Goal: Browse casually

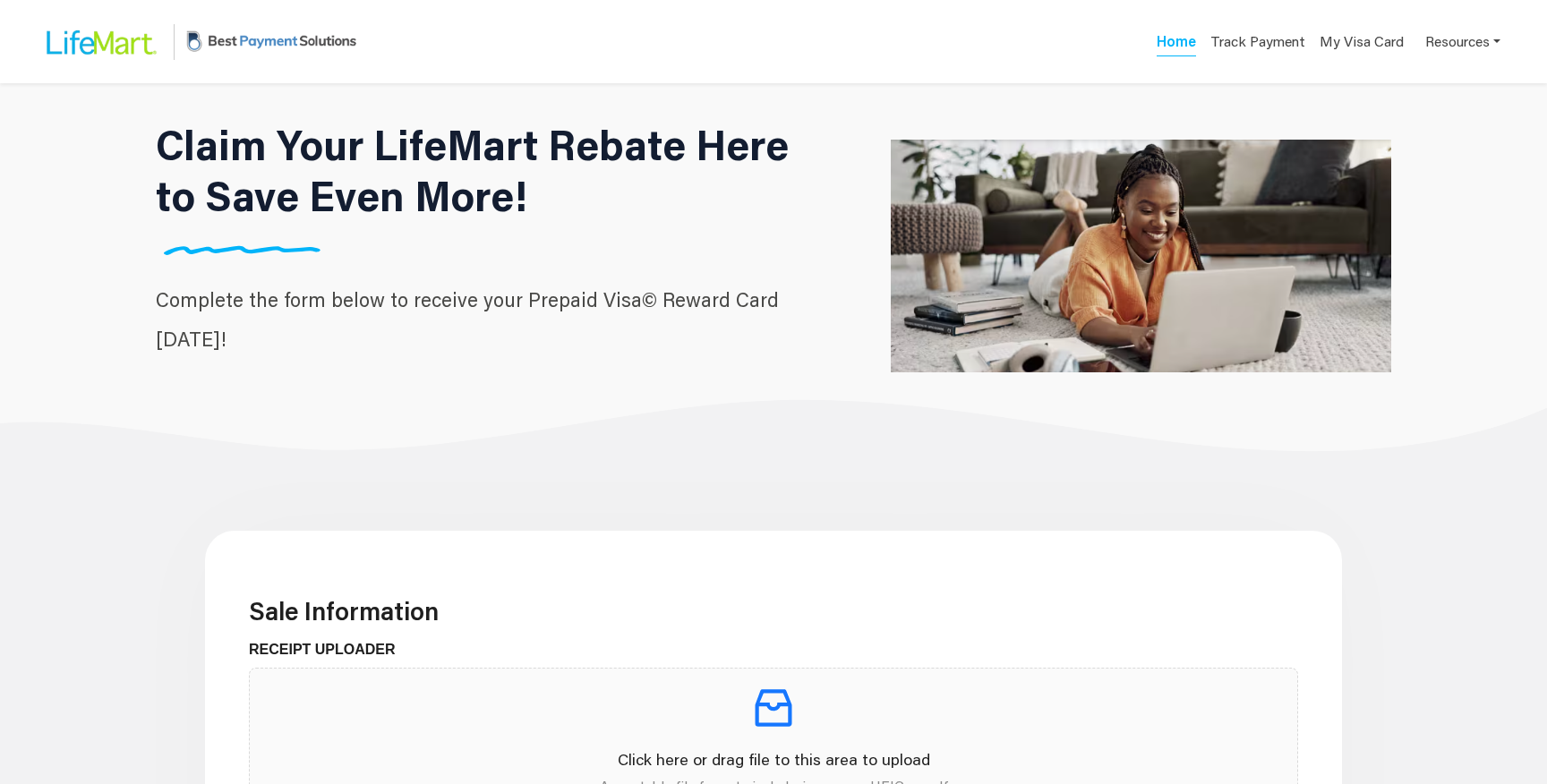
click at [917, 69] on div "Home Track Payment My Visa Card Resources" at bounding box center [773, 42] width 1504 height 69
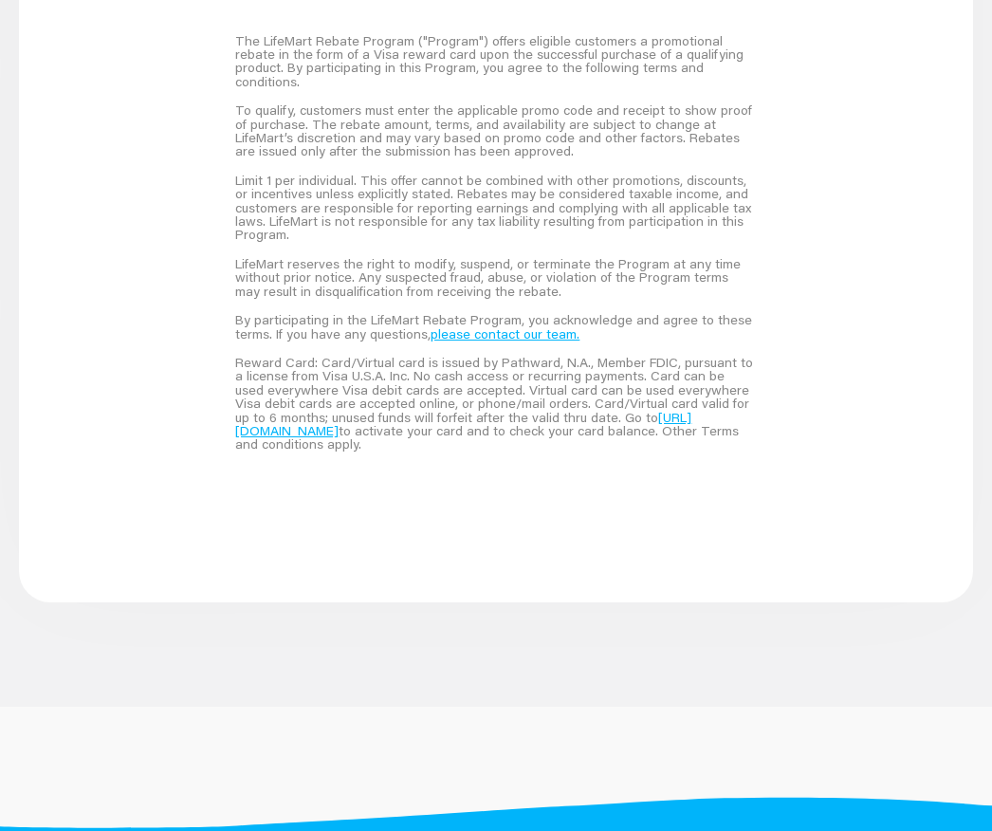
scroll to position [1374, 0]
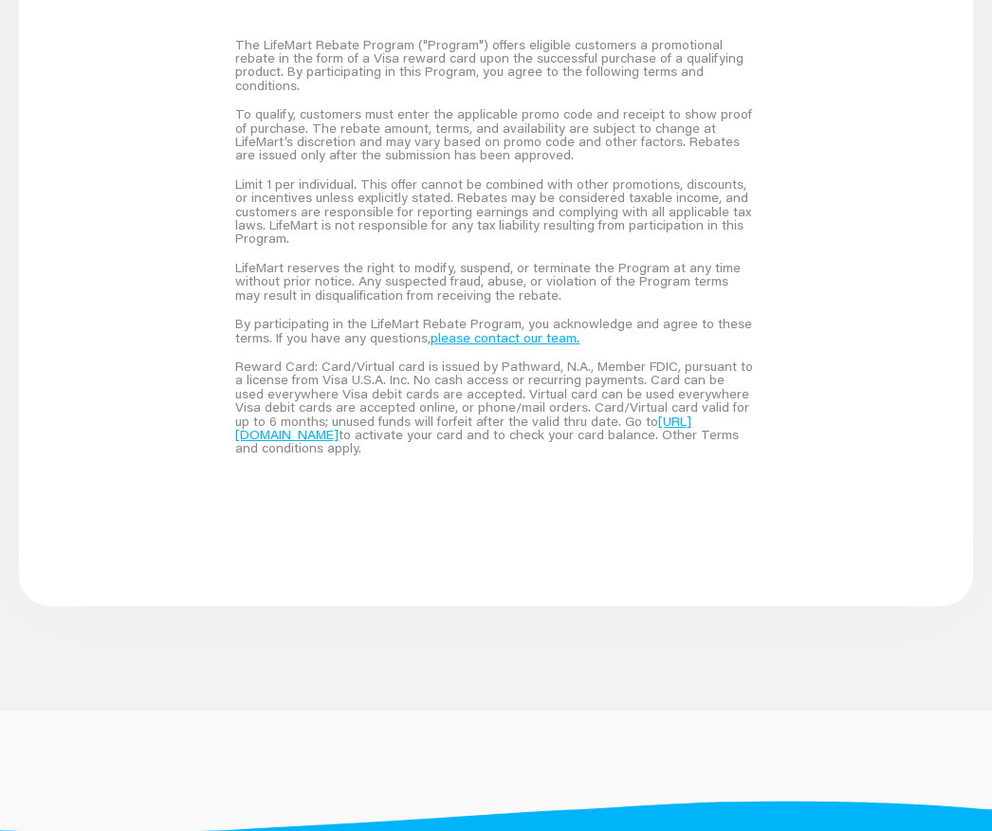
drag, startPoint x: 236, startPoint y: 43, endPoint x: 484, endPoint y: 448, distance: 474.6
click at [484, 448] on div "The LifeMart Rebate Program ("Program") offers eligible customers a promotional…" at bounding box center [495, 247] width 566 height 478
copy div "The LifeMart Rebate Program ("Program") offers eligible customers a promotional…"
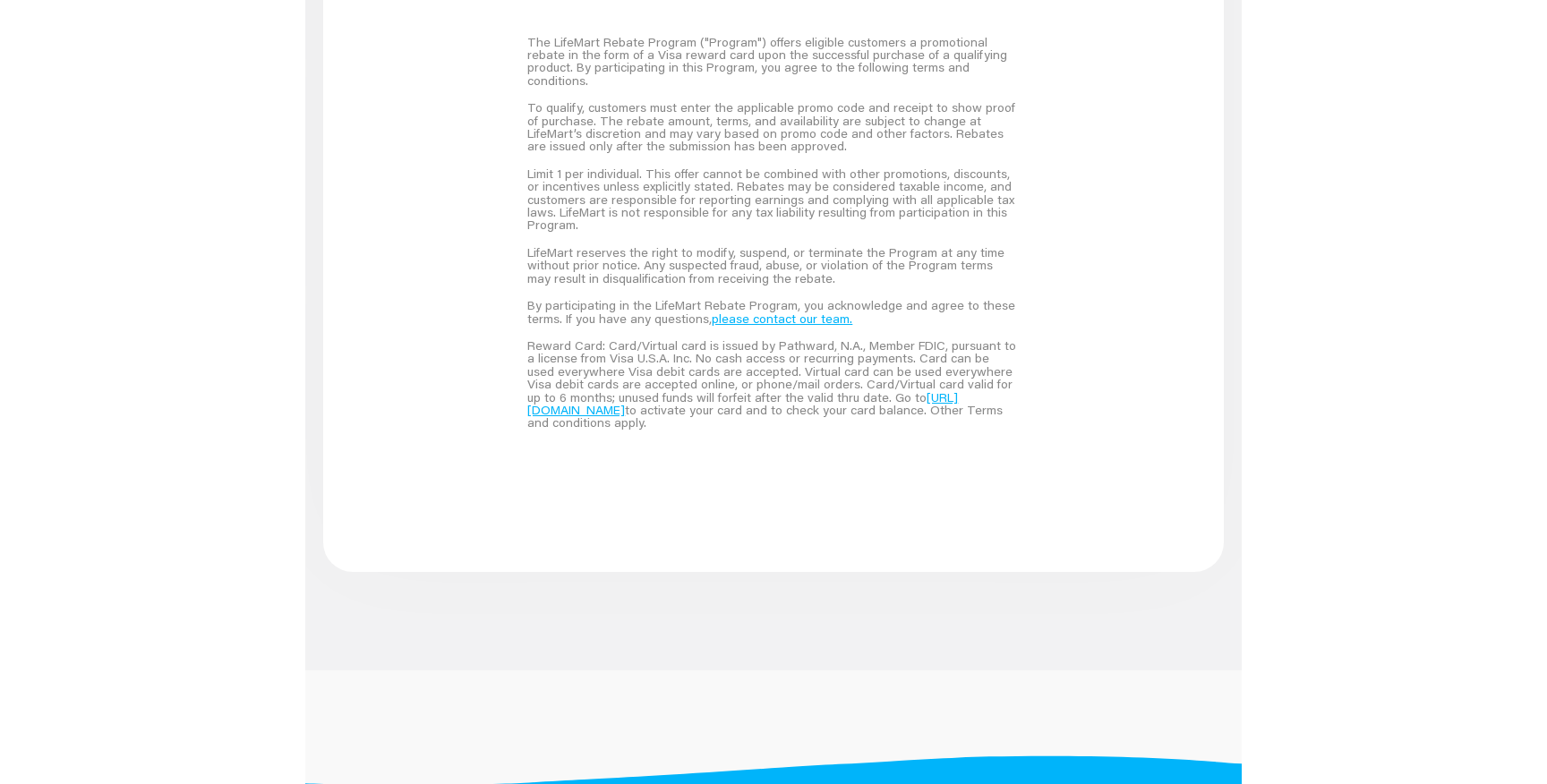
scroll to position [1381, 0]
